Goal: Navigation & Orientation: Find specific page/section

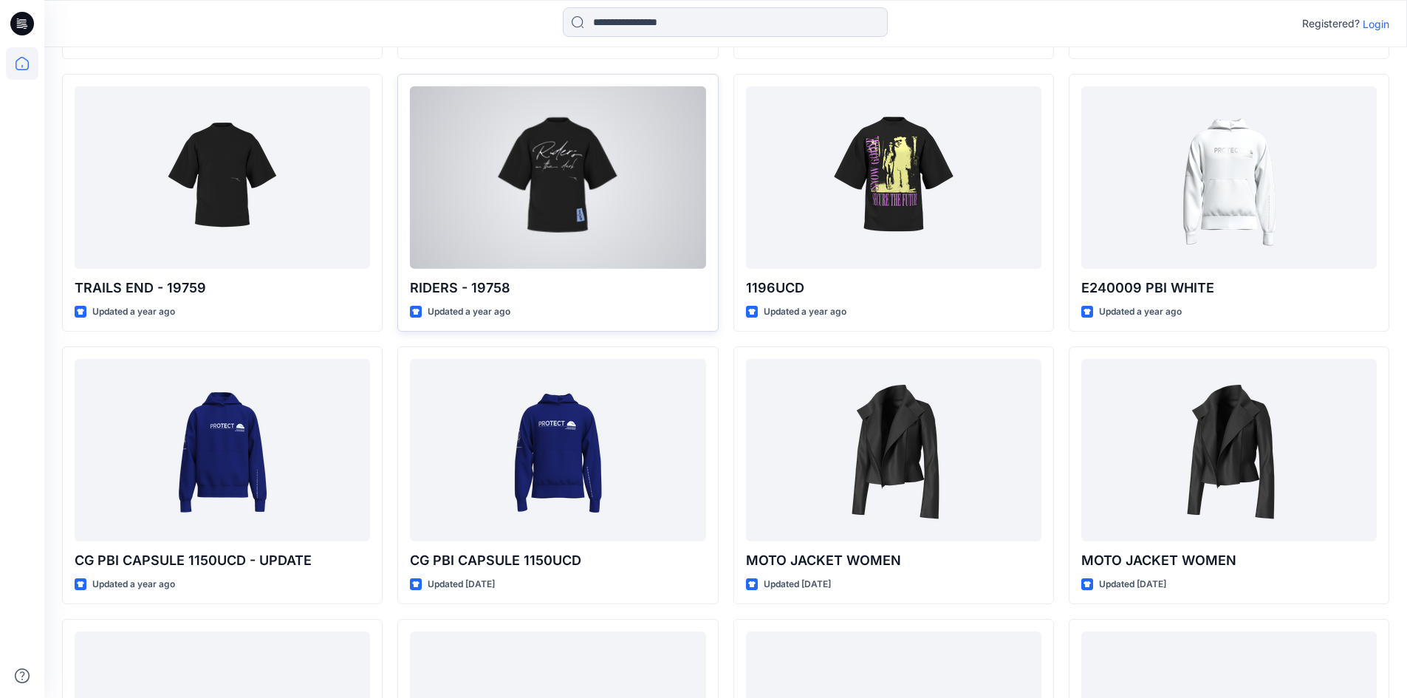
scroll to position [710, 0]
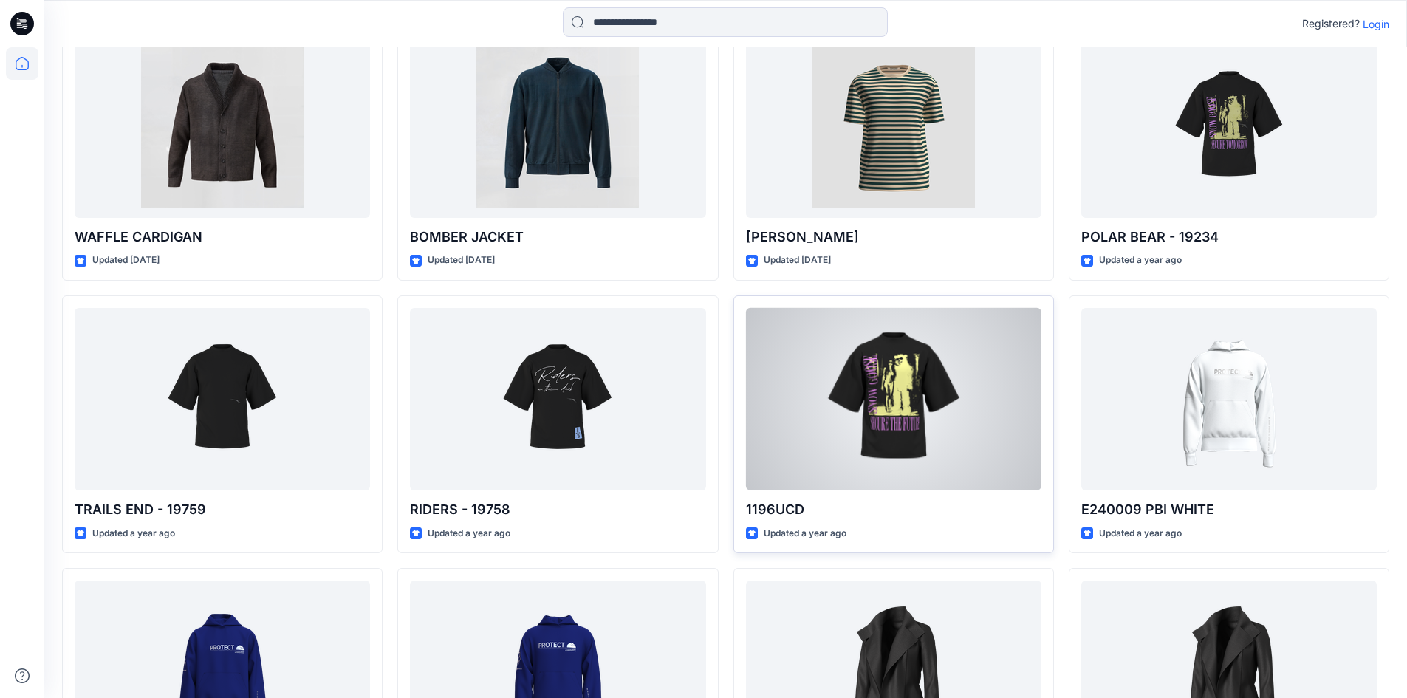
click at [826, 377] on div at bounding box center [893, 399] width 295 height 182
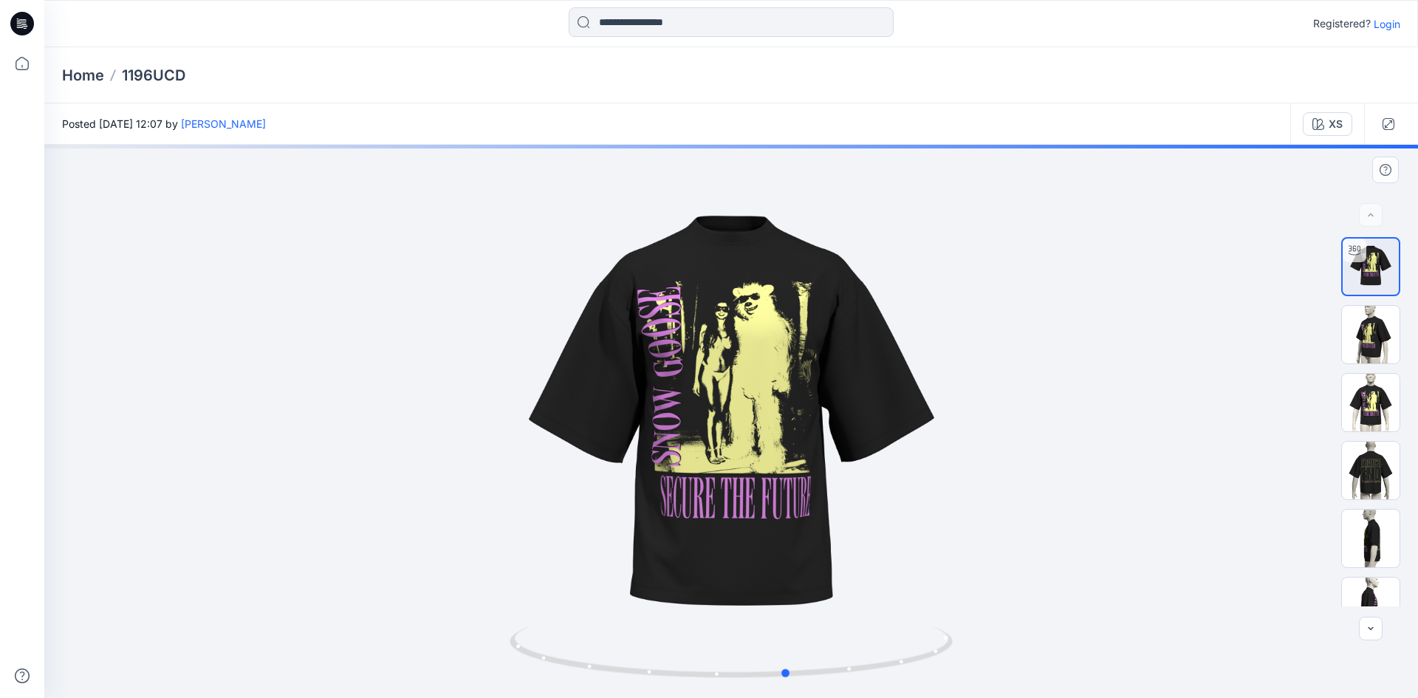
drag, startPoint x: 753, startPoint y: 507, endPoint x: 822, endPoint y: 478, distance: 75.2
click at [822, 478] on div at bounding box center [731, 421] width 1374 height 553
click at [1352, 336] on img at bounding box center [1371, 335] width 58 height 58
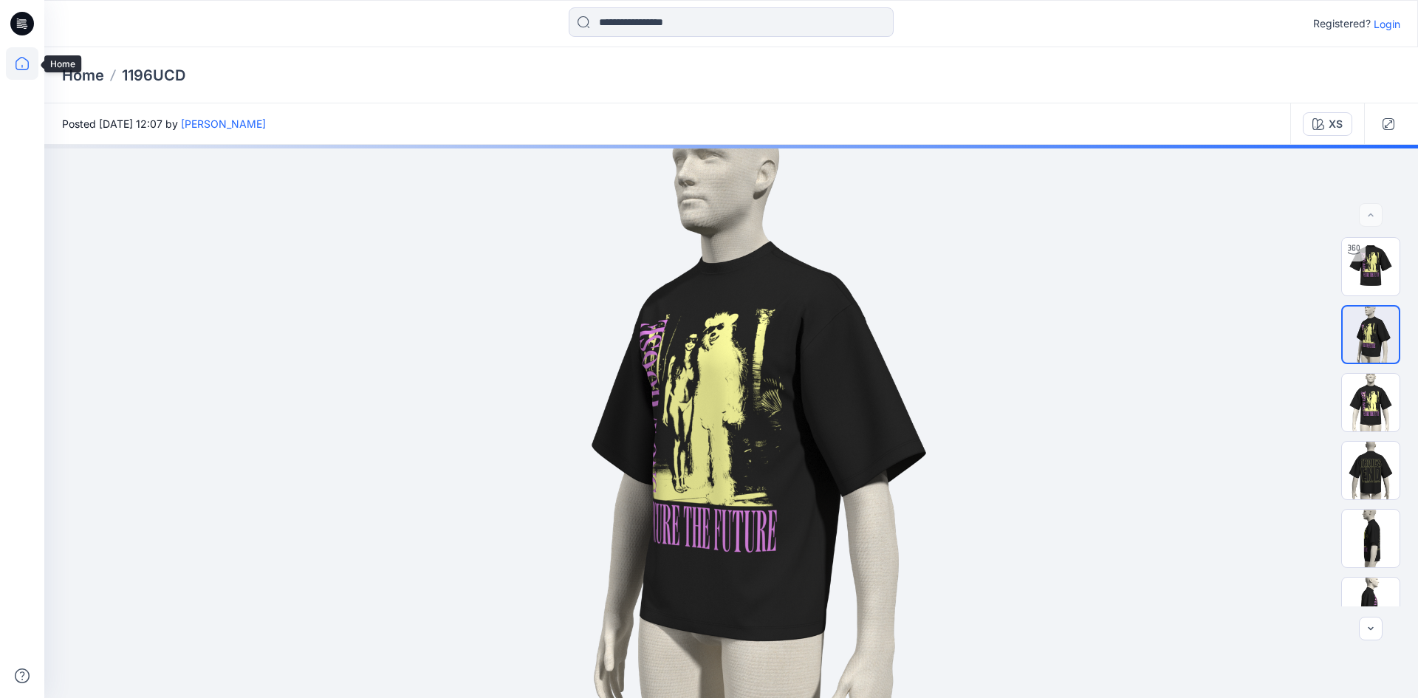
click at [24, 71] on icon at bounding box center [22, 63] width 32 height 32
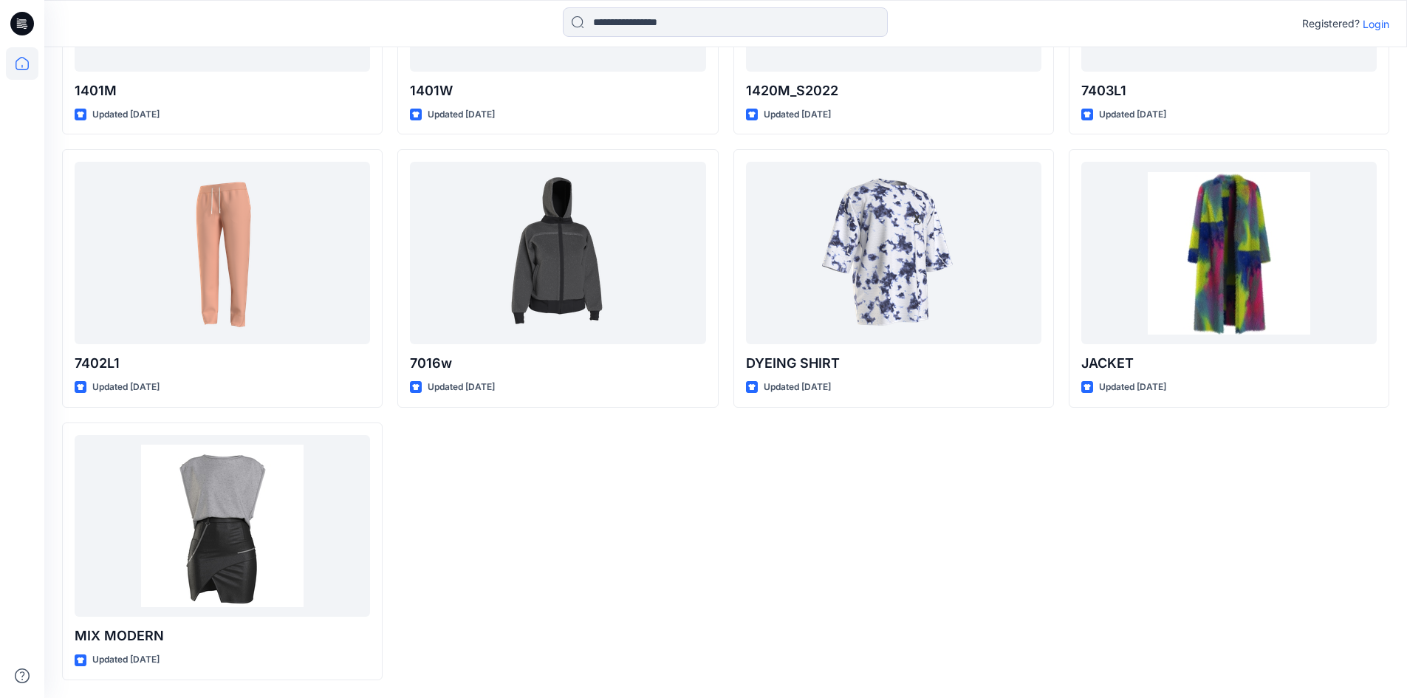
scroll to position [3883, 0]
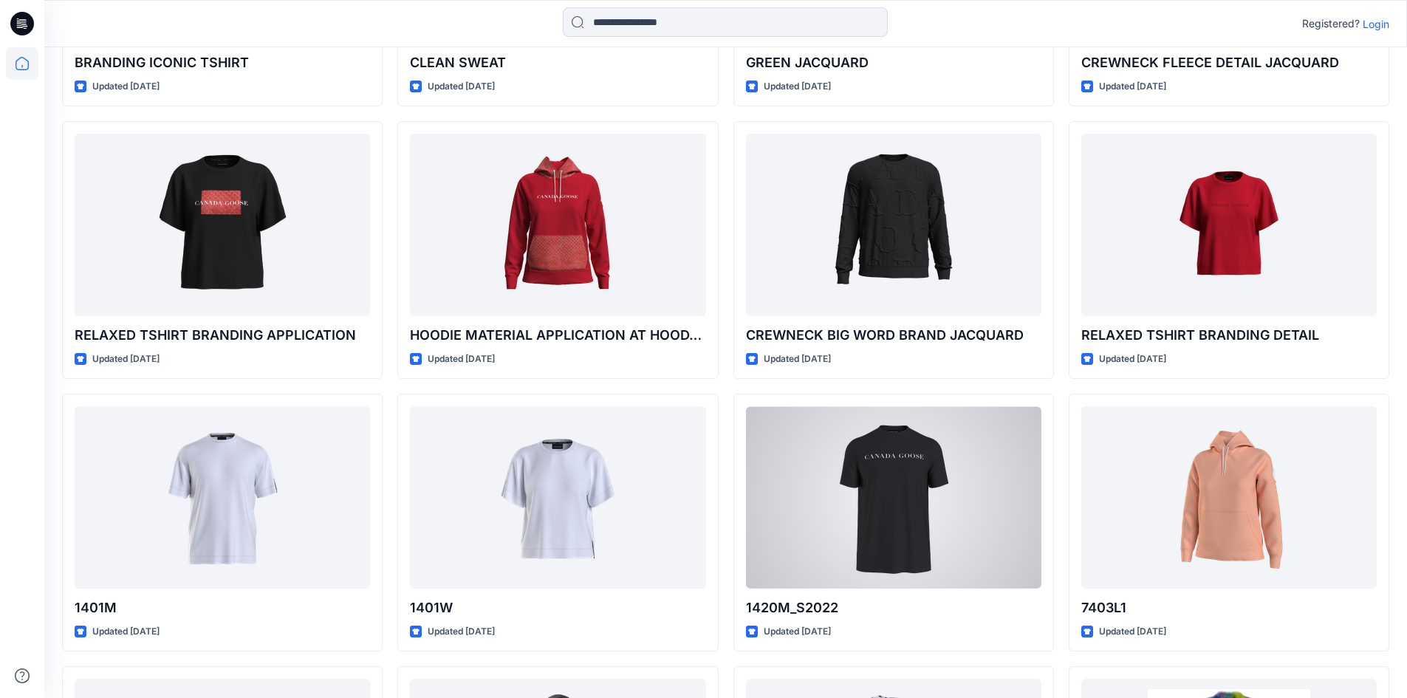
click at [912, 468] on div at bounding box center [893, 497] width 295 height 182
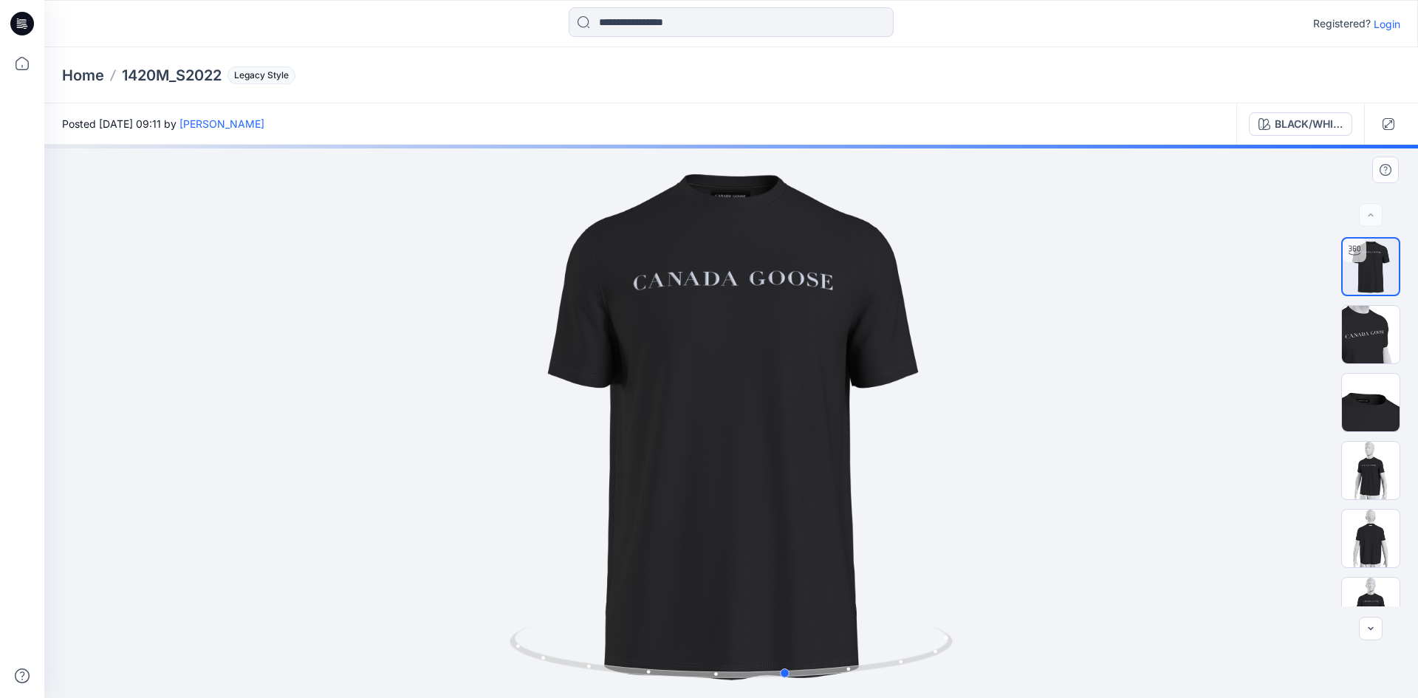
drag, startPoint x: 603, startPoint y: 374, endPoint x: 658, endPoint y: 374, distance: 55.4
click at [658, 374] on div at bounding box center [731, 421] width 1374 height 553
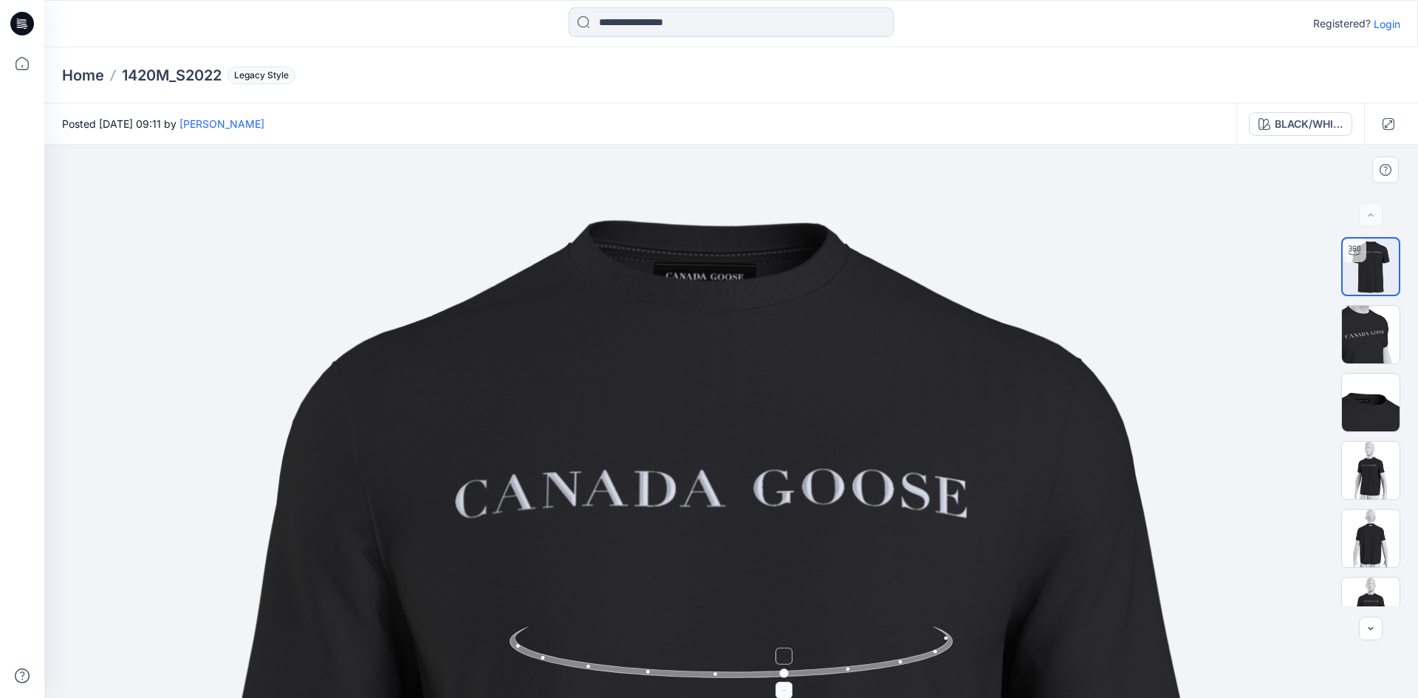
drag, startPoint x: 730, startPoint y: 631, endPoint x: 747, endPoint y: 680, distance: 52.3
click at [728, 697] on html "Registered? Login Home 1420M_S2022 Legacy Style Posted [DATE] 09:11 by [PERSON_…" at bounding box center [709, 349] width 1418 height 698
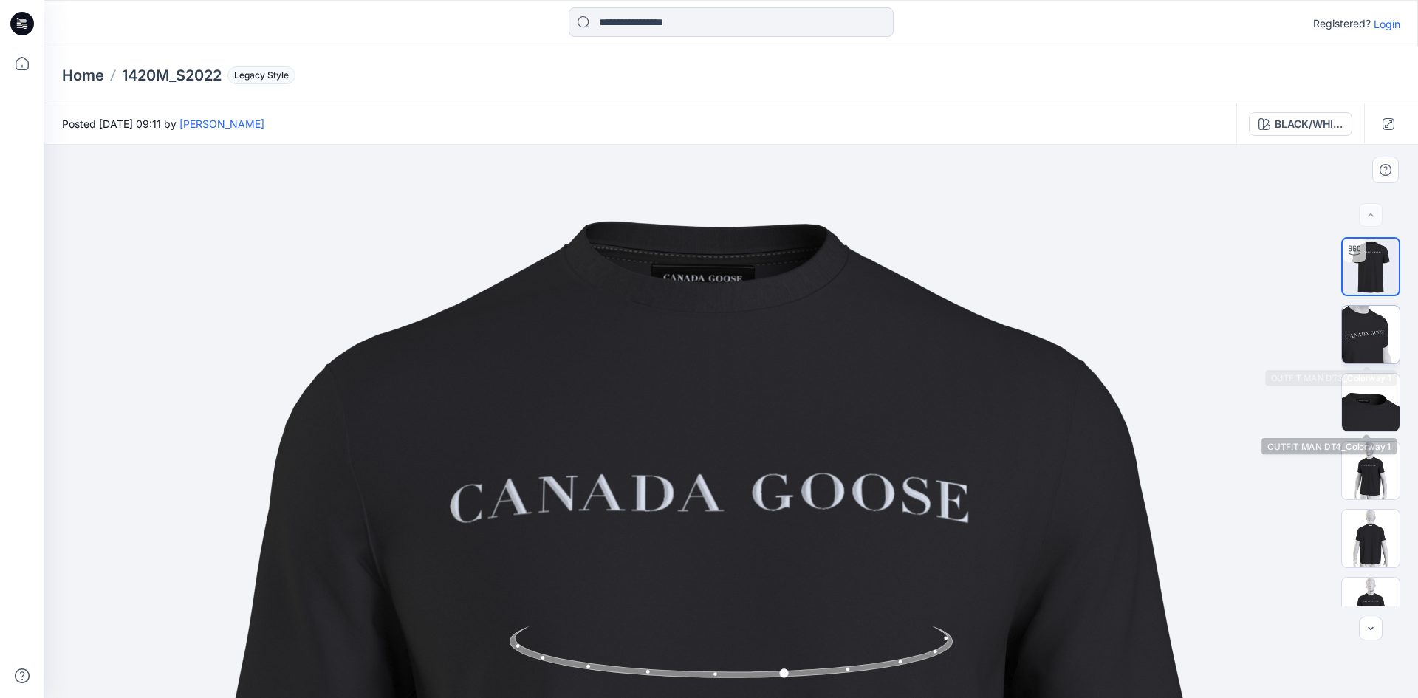
click at [1364, 312] on img at bounding box center [1371, 335] width 58 height 58
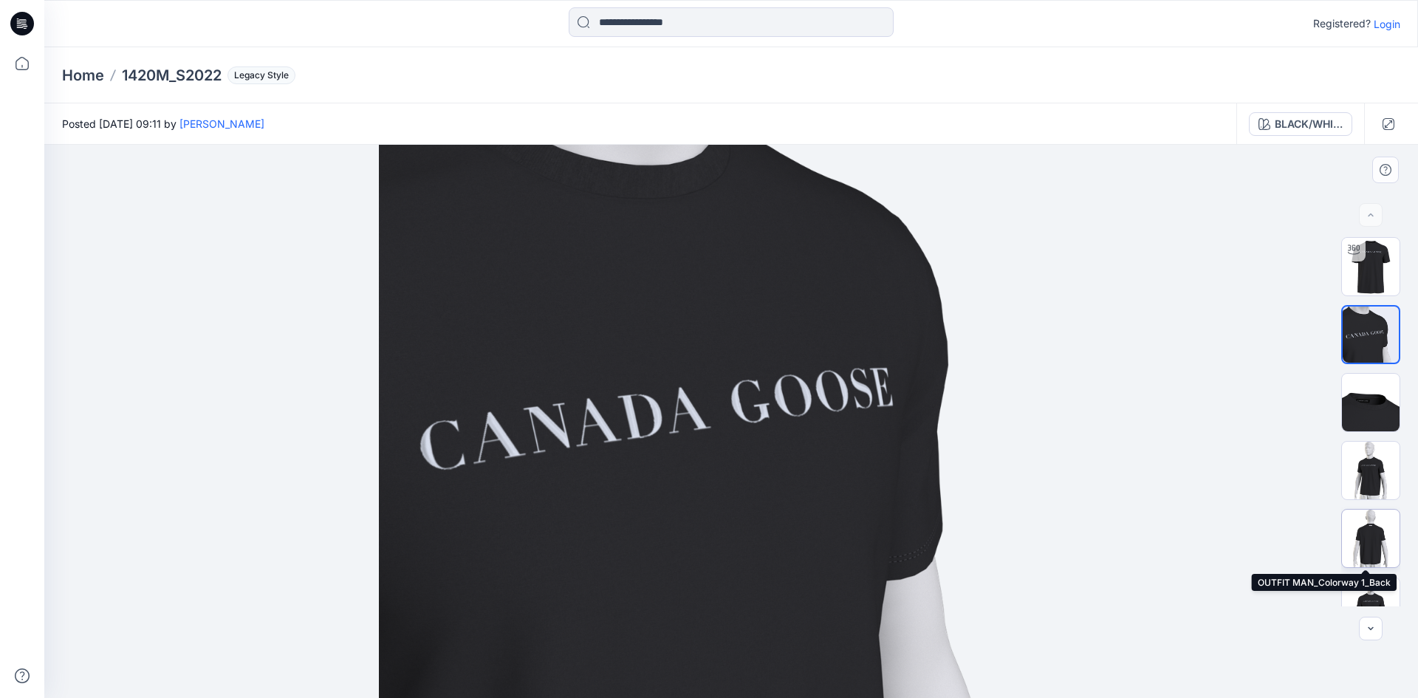
click at [1374, 526] on img at bounding box center [1371, 539] width 58 height 58
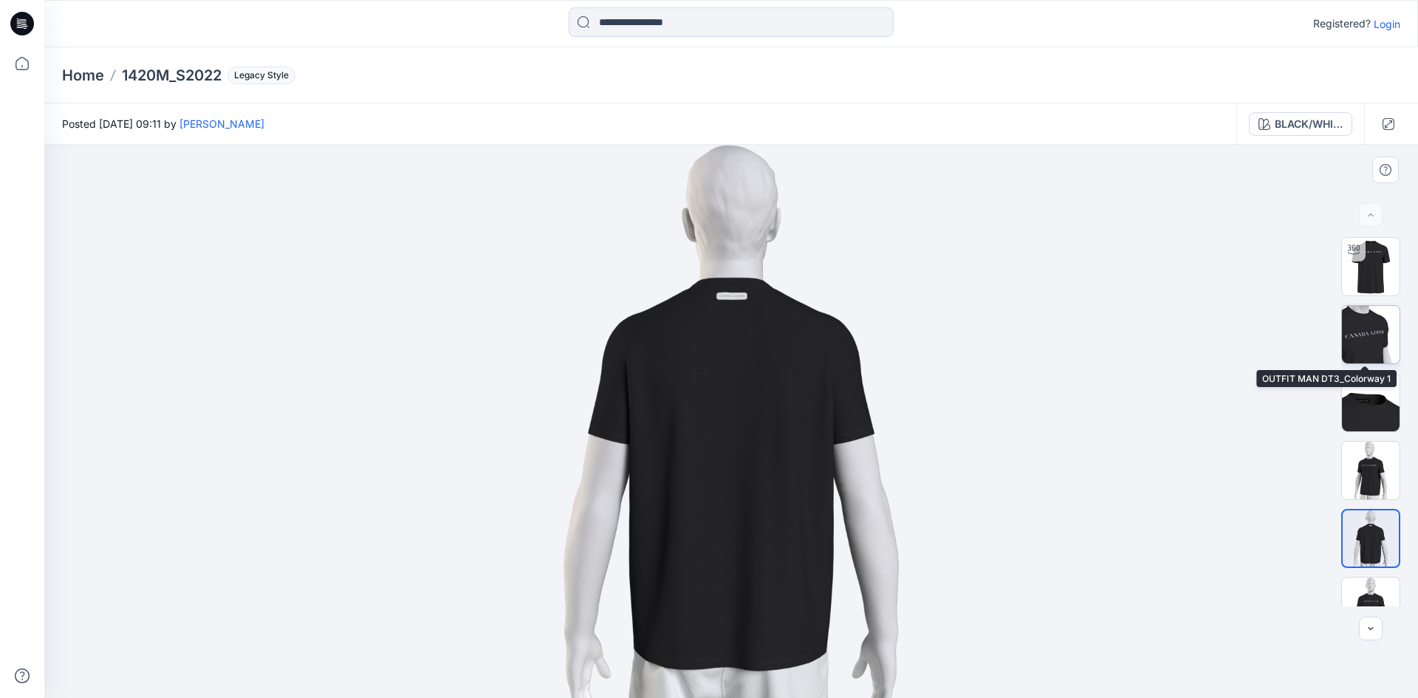
click at [1352, 324] on img at bounding box center [1371, 335] width 58 height 58
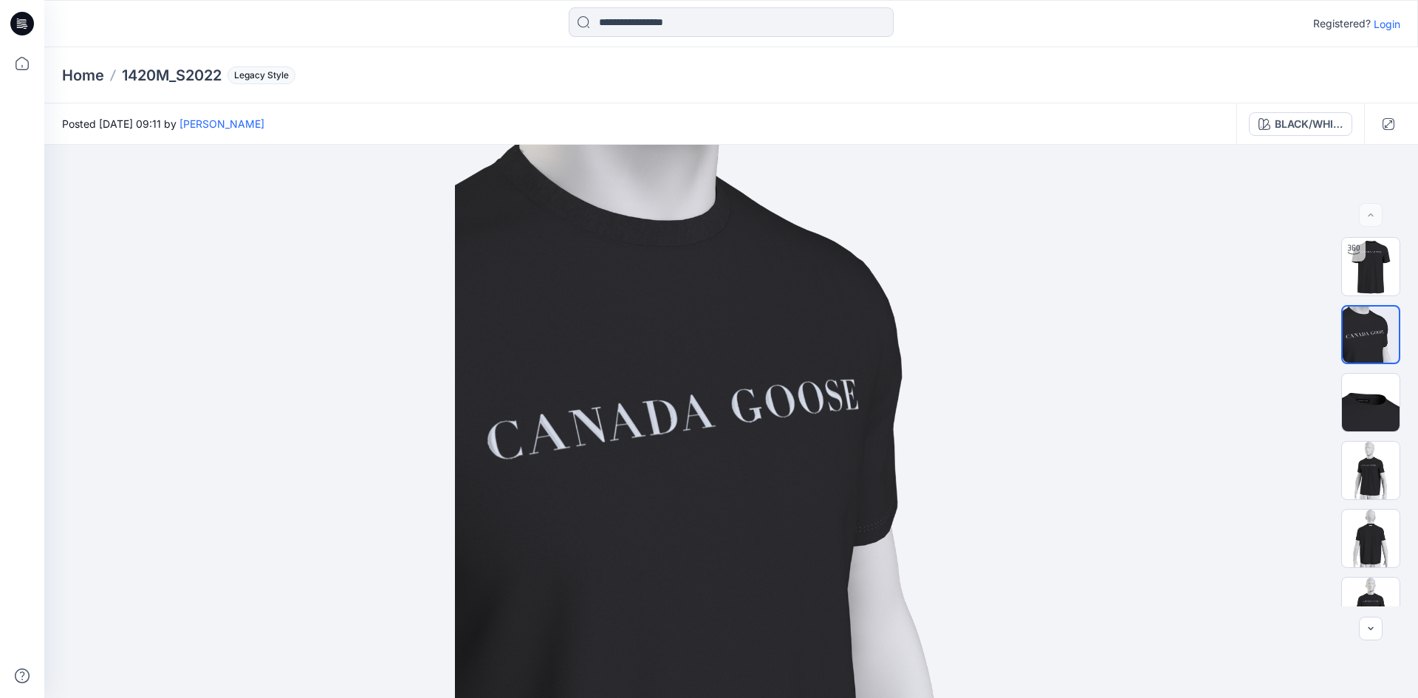
drag, startPoint x: 21, startPoint y: 22, endPoint x: 891, endPoint y: 0, distance: 869.6
click at [21, 22] on icon at bounding box center [23, 21] width 7 height 1
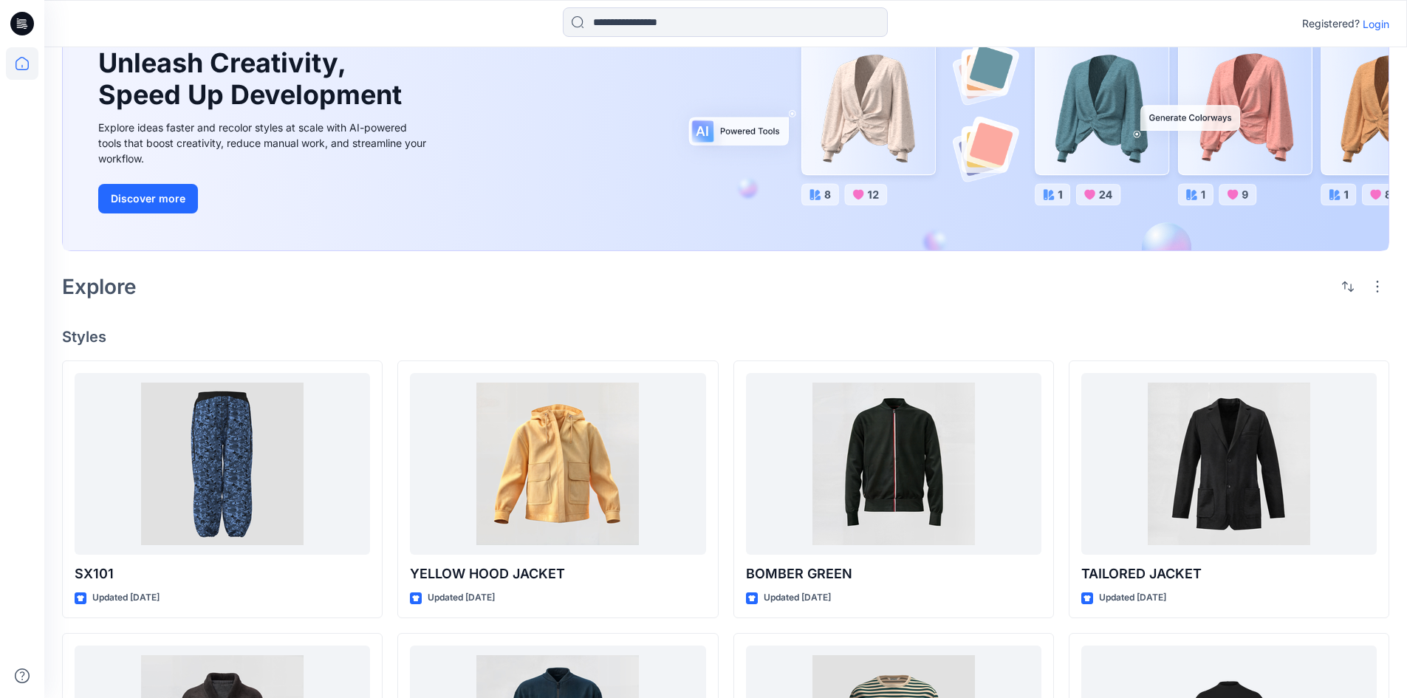
scroll to position [295, 0]
